Goal: Information Seeking & Learning: Learn about a topic

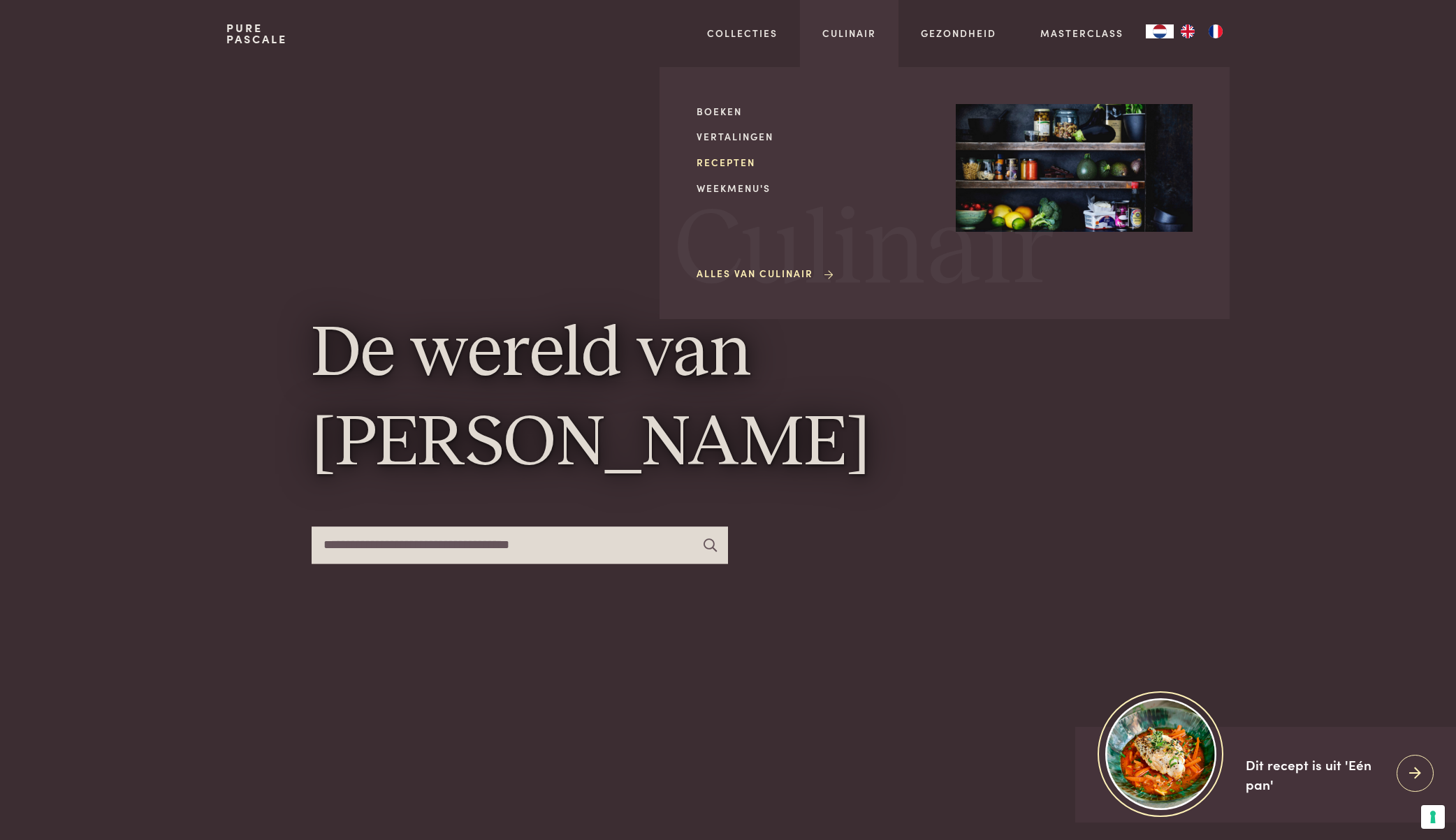
click at [743, 158] on link "Recepten" at bounding box center [815, 163] width 237 height 15
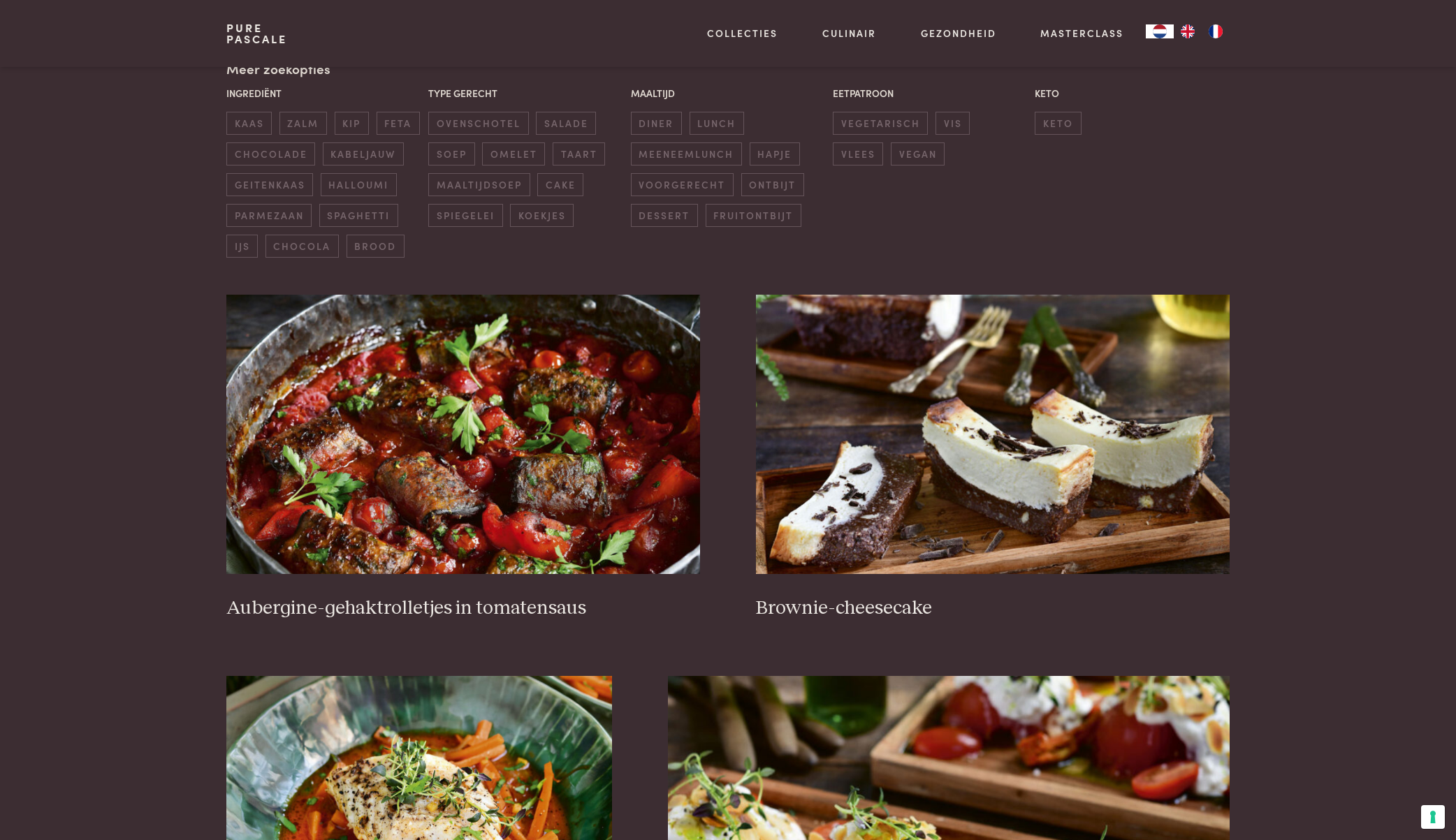
scroll to position [601, 0]
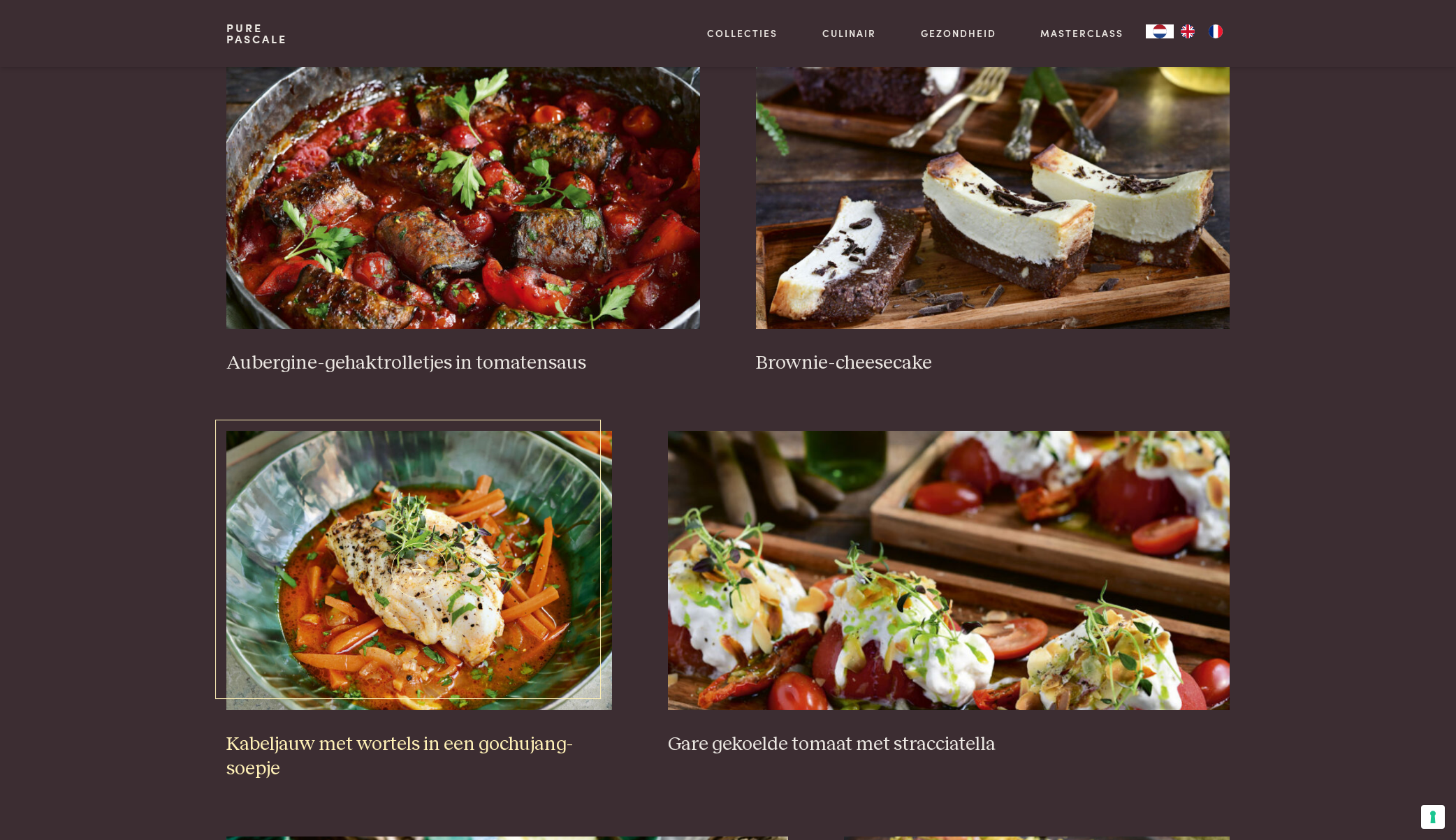
click at [414, 576] on img at bounding box center [419, 571] width 385 height 279
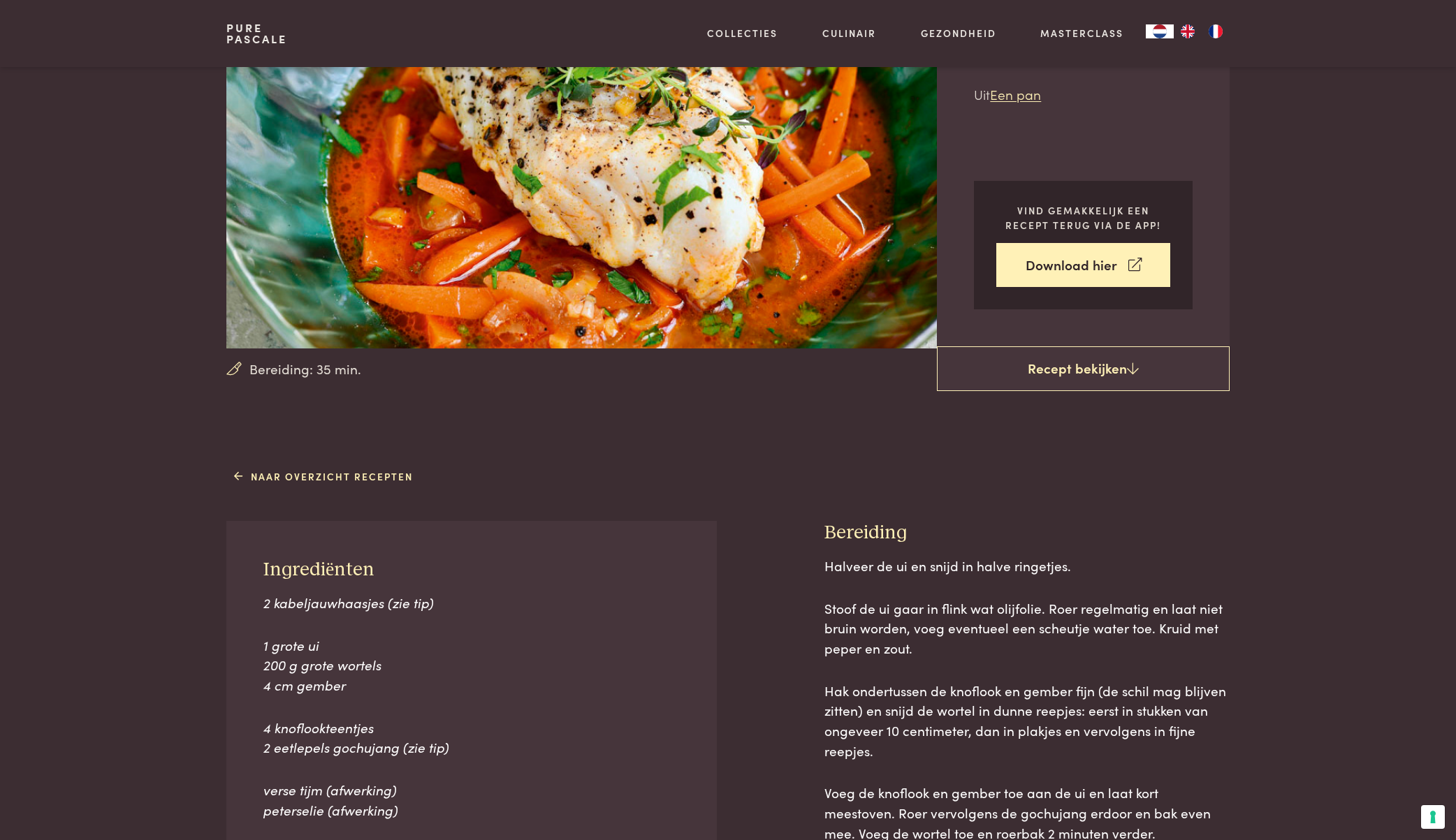
scroll to position [219, 0]
